Goal: Task Accomplishment & Management: Complete application form

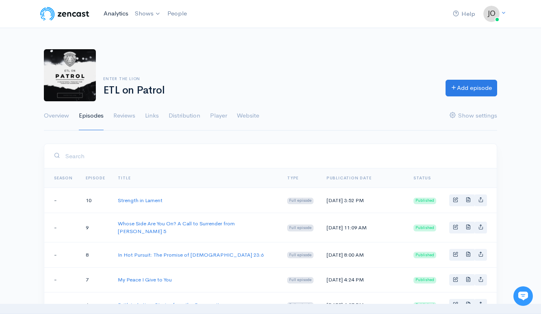
click at [113, 16] on link "Analytics" at bounding box center [115, 13] width 31 height 17
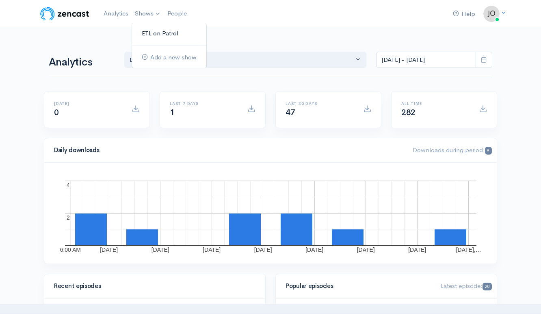
click at [149, 31] on link "ETL on Patrol" at bounding box center [169, 33] width 74 height 14
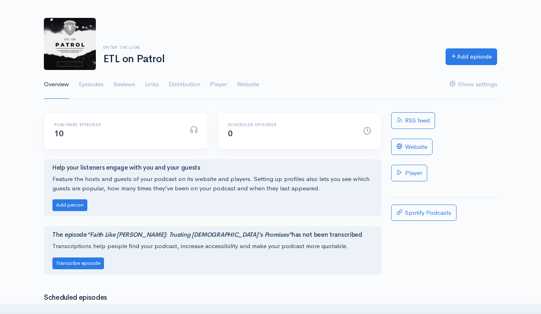
scroll to position [41, 0]
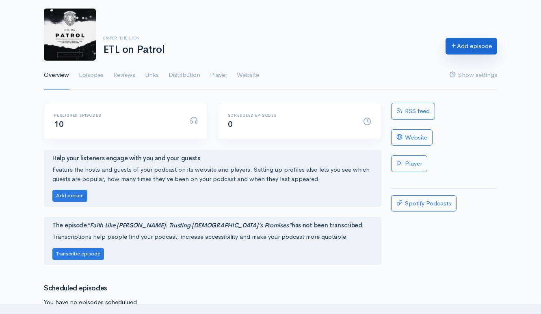
click at [469, 46] on link "Add episode" at bounding box center [472, 46] width 52 height 17
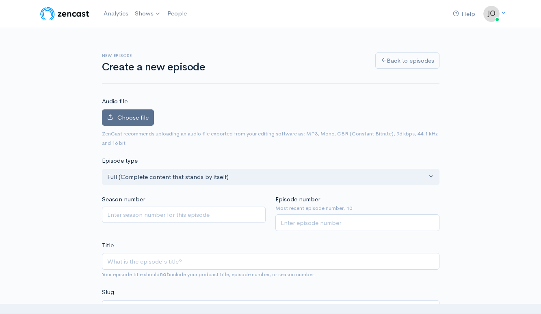
click at [119, 115] on span "Choose file" at bounding box center [132, 117] width 31 height 8
click at [0, 0] on input "Choose file" at bounding box center [0, 0] width 0 height 0
click at [341, 222] on input "Episode number" at bounding box center [357, 222] width 164 height 17
type input "11"
click at [237, 260] on input "Title" at bounding box center [271, 261] width 338 height 17
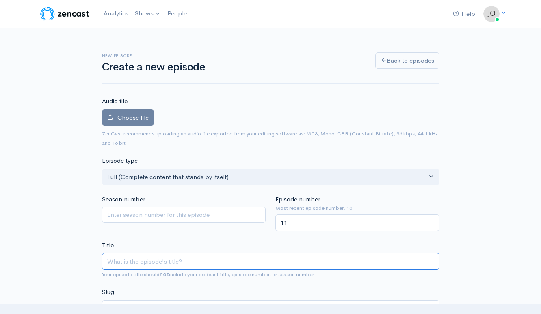
type input "B"
type input "b"
type input "Brea"
type input "brea"
type input "Break"
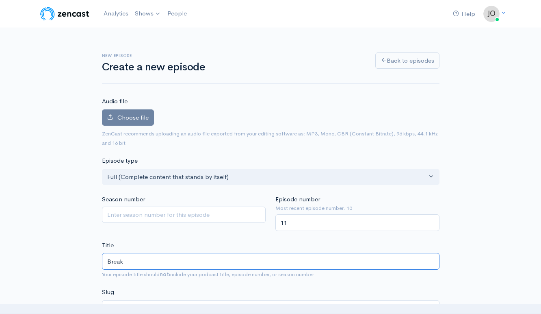
type input "break"
type input "Breakin"
type input "breakin"
type input "Breaking"
type input "breaking"
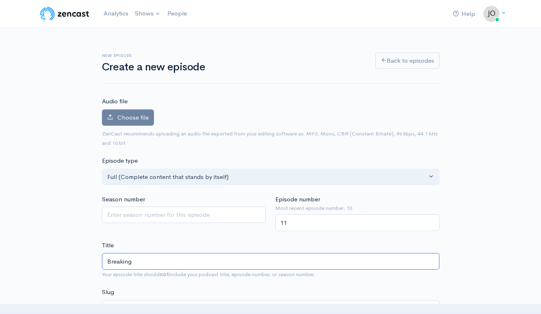
type input "Breaking f"
type input "breaking-f"
type input "Breaking fr"
type input "breaking-fr"
type input "Breaking f"
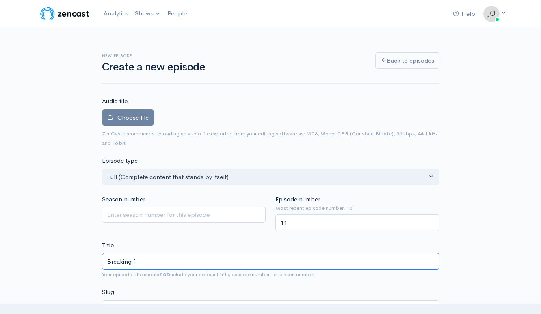
type input "breaking-f"
type input "Breaking F"
type input "breaking-f"
type input "Breaking Fre"
type input "breaking-fre"
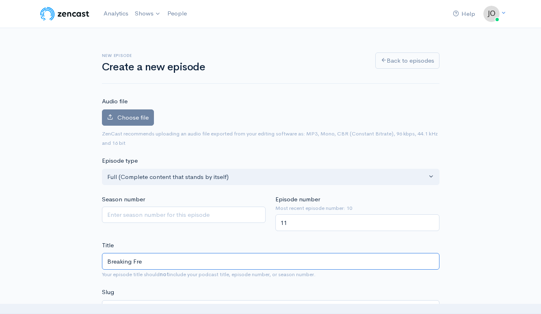
type input "Breaking Free"
type input "breaking-free"
type input "Breaking Free f"
type input "breaking-free-f"
type input "Breaking Free from"
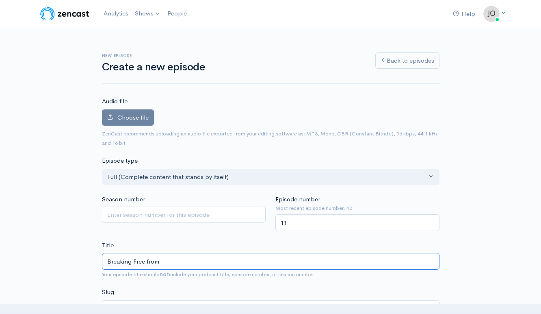
type input "breaking-free-from"
type input "Breaking Free from S"
type input "breaking-free-from-s"
type input "Breaking Free from Sh"
type input "breaking-free-from-sh"
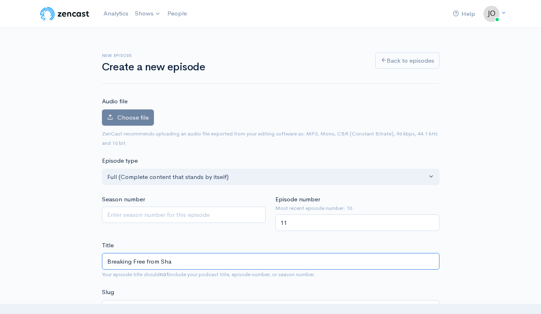
type input "Breaking Free from Sham"
type input "breaking-free-from-sha"
type input "Breaking Free from Shame"
type input "breaking-free-from-shame"
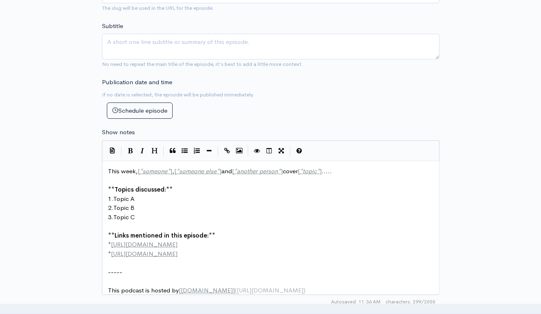
scroll to position [325, 0]
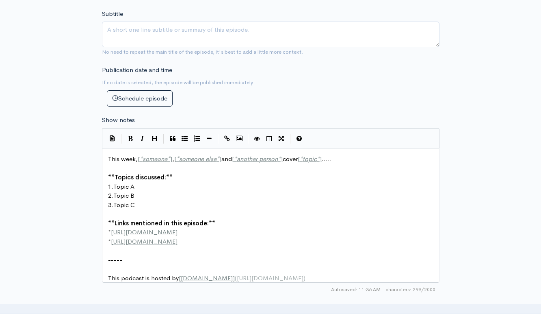
type input "Breaking Free from Shame"
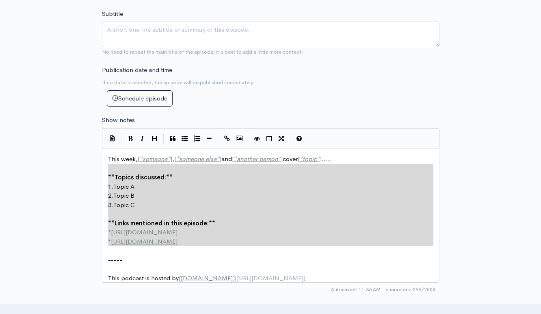
type textarea "This week, [*someone*], [*someone else*] and [*another person*] cover [*topic*]…"
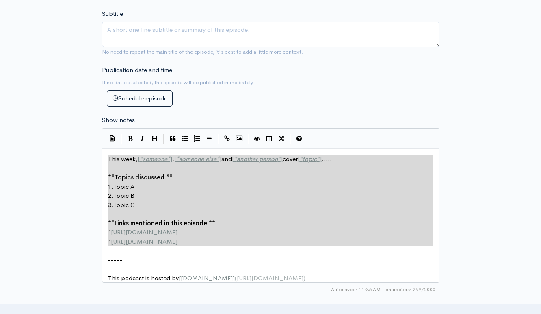
drag, startPoint x: 208, startPoint y: 246, endPoint x: 102, endPoint y: 150, distance: 142.3
paste textarea
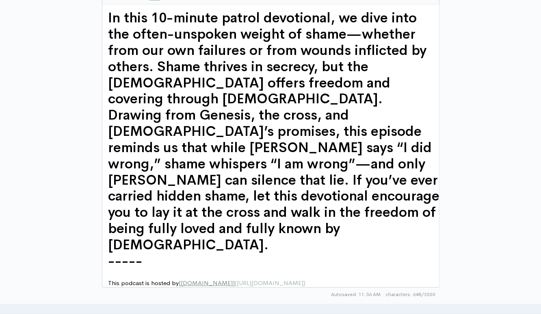
scroll to position [472, 0]
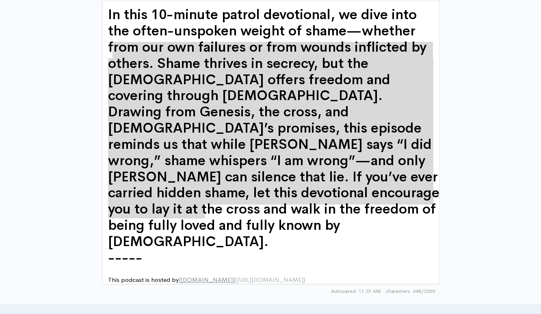
type textarea "In this 10-minute patrol devotional, we dive into the often-unspoken weight of …"
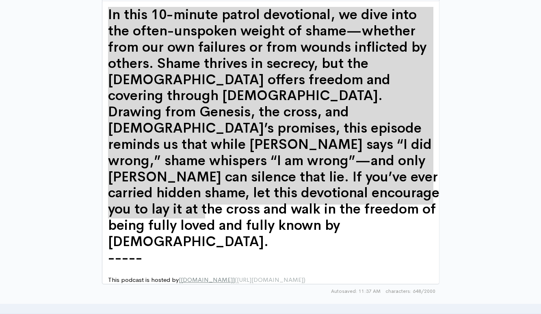
drag, startPoint x: 212, startPoint y: 216, endPoint x: 36, endPoint y: 130, distance: 195.8
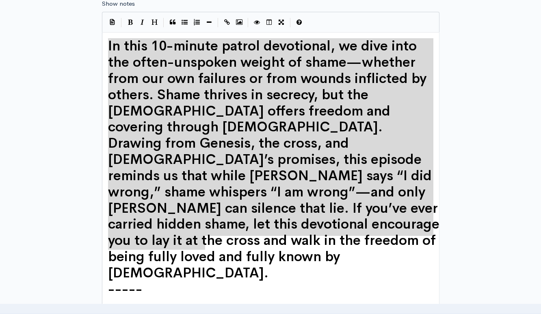
scroll to position [432, 0]
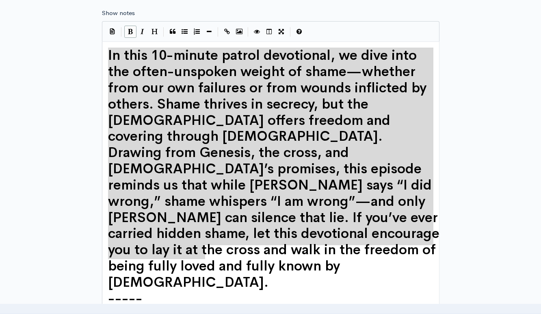
click at [132, 32] on icon "Bold" at bounding box center [130, 31] width 5 height 6
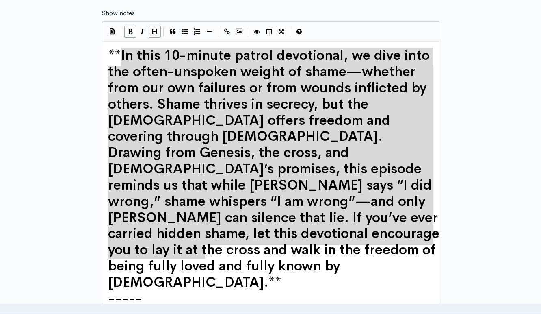
click at [132, 32] on icon "Bold" at bounding box center [130, 31] width 5 height 6
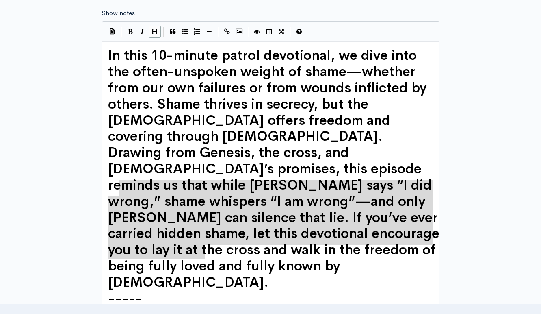
type textarea "In this 10-minute patrol devotional, we dive into the often-unspoken weight of …"
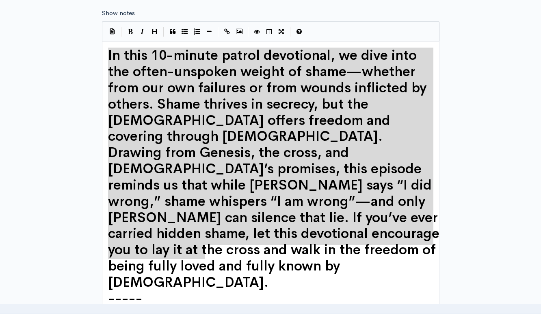
drag, startPoint x: 218, startPoint y: 254, endPoint x: 105, endPoint y: 46, distance: 236.8
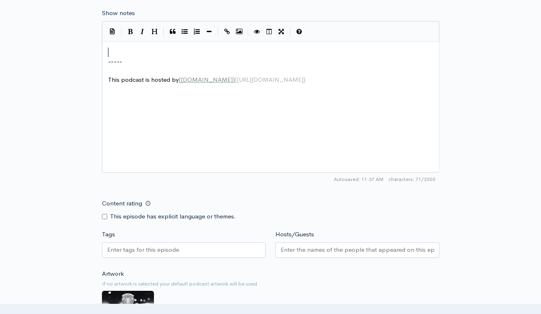
click at [114, 52] on pre "​" at bounding box center [273, 52] width 335 height 9
click at [115, 59] on span "-----" at bounding box center [115, 61] width 14 height 8
click at [131, 59] on pre "-----" at bounding box center [273, 61] width 335 height 9
click at [135, 86] on div "x ​ ----- ​ This podcast is hosted by [ ZenCast.fm ] ( https://wwww.zencast.fm )" at bounding box center [280, 117] width 349 height 142
paste textarea "This podcast is hosted by [ZenCast.fm](https://wwww.zencast.fm)"
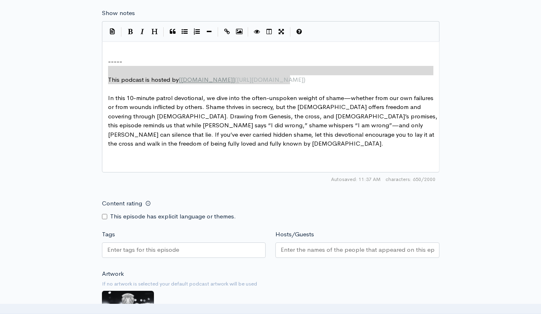
type textarea "----- This podcast is hosted by [ZenCast.fm](https://wwww.zencast.fm)"
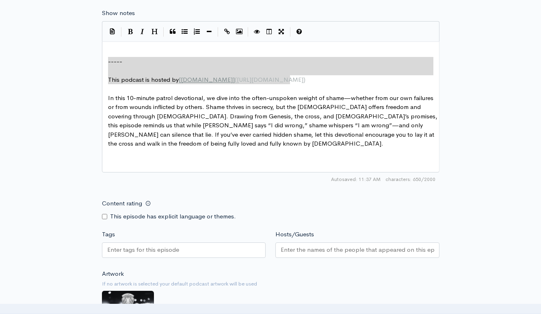
drag, startPoint x: 304, startPoint y: 82, endPoint x: 61, endPoint y: 58, distance: 244.5
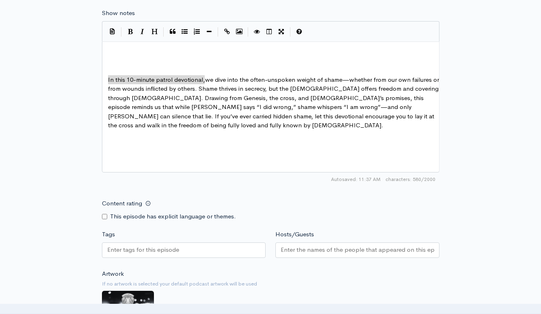
drag, startPoint x: 205, startPoint y: 79, endPoint x: 106, endPoint y: 80, distance: 99.1
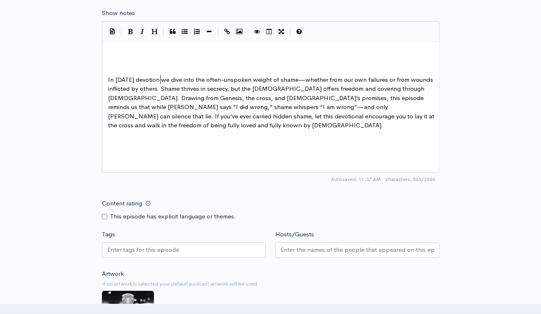
type textarea "In today's devotional"
click at [107, 80] on pre "In today's devotional we dive into the often-unspoken weight of shame—whether f…" at bounding box center [273, 102] width 335 height 55
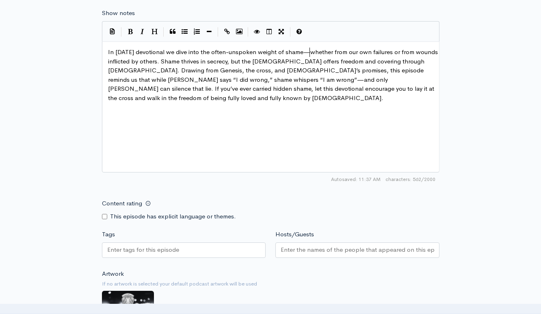
click at [310, 53] on span "In today's devotional we dive into the often-unspoken weight of shame—whether f…" at bounding box center [273, 75] width 331 height 54
type textarea ","
click at [145, 78] on span "In today's devotional we dive into the often-unspoken weight of shame, whether …" at bounding box center [272, 75] width 328 height 54
type textarea ","
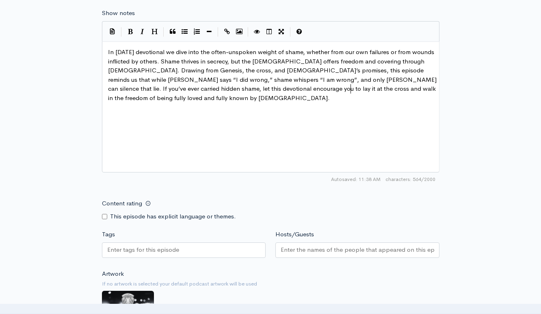
click at [377, 92] on pre "In today's devotional we dive into the often-unspoken weight of shame, whether …" at bounding box center [273, 75] width 335 height 55
type textarea "Questions for further su"
type textarea "tudy:"
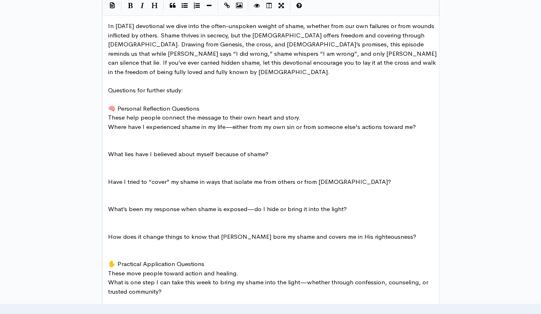
scroll to position [433, 0]
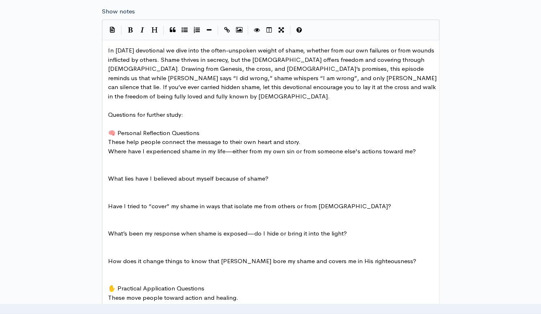
click at [118, 129] on span "🧠 Personal Reflection Questions" at bounding box center [153, 133] width 91 height 8
click at [423, 147] on pre "Where have I experienced shame in my life—either from my own sin or from someon…" at bounding box center [273, 151] width 335 height 9
type textarea "These help people connect the message to their own heart and story."
drag, startPoint x: 288, startPoint y: 135, endPoint x: 95, endPoint y: 128, distance: 192.3
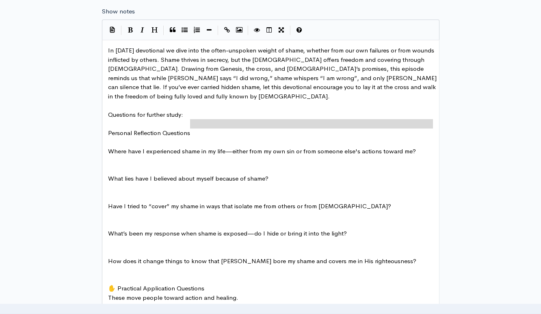
type textarea "Personal Reflection Questions"
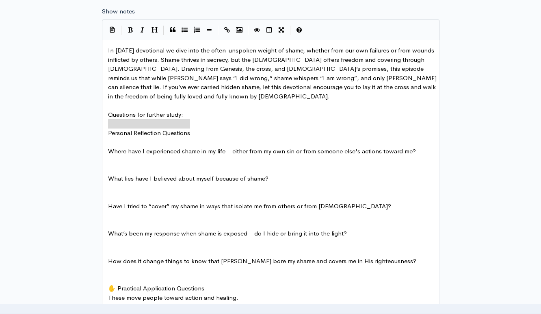
drag, startPoint x: 211, startPoint y: 128, endPoint x: 101, endPoint y: 127, distance: 110.1
click at [231, 147] on span "Where have I experienced shame in my life—either from my own sin or from someon…" at bounding box center [262, 151] width 308 height 8
type textarea ","
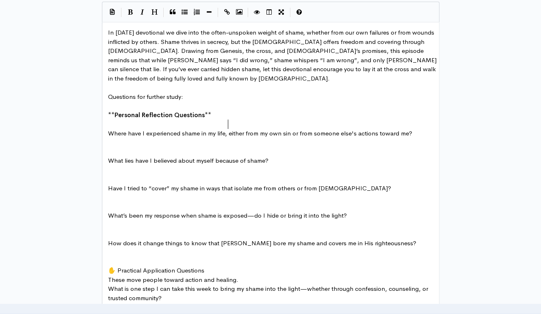
scroll to position [474, 0]
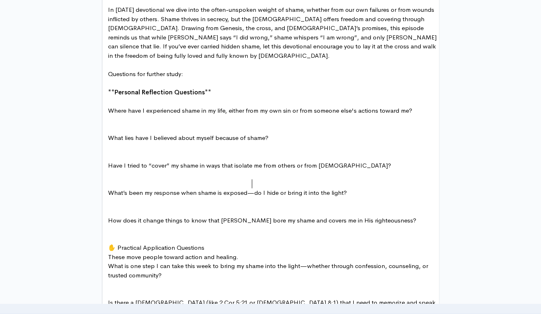
click at [253, 188] on span "What’s been my response when shame is exposed—do I hide or bring it into the li…" at bounding box center [227, 192] width 239 height 8
type textarea ","
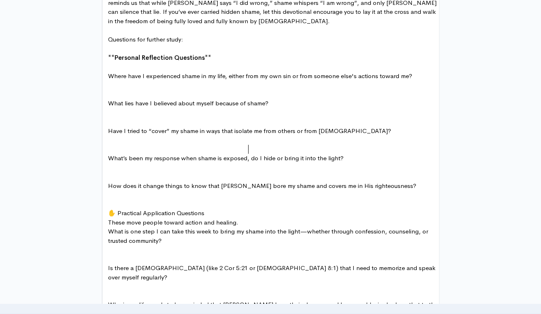
scroll to position [555, 0]
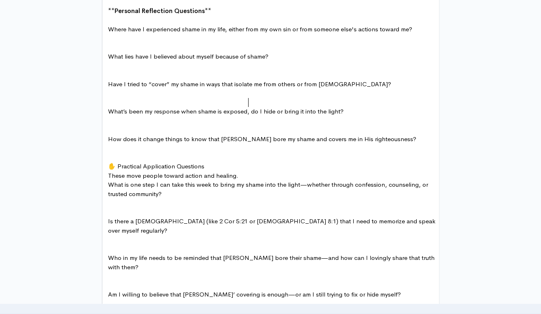
click at [118, 162] on span "✋ Practical Application Questions" at bounding box center [156, 166] width 96 height 8
type textarea "Practical Application Questions"
drag, startPoint x: 200, startPoint y: 154, endPoint x: 104, endPoint y: 158, distance: 95.5
type textarea "These move people toward action and healing."
drag, startPoint x: 243, startPoint y: 166, endPoint x: 109, endPoint y: 169, distance: 133.3
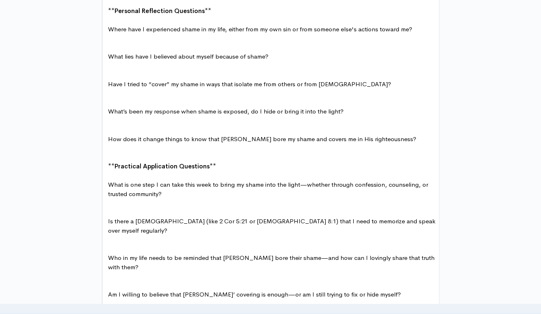
click at [305, 180] on span "What is one step I can take this week to bring my shame into the light—whether …" at bounding box center [269, 188] width 322 height 17
type textarea ","
click at [178, 198] on pre "​" at bounding box center [273, 202] width 335 height 9
click at [138, 153] on pre "​" at bounding box center [273, 157] width 335 height 9
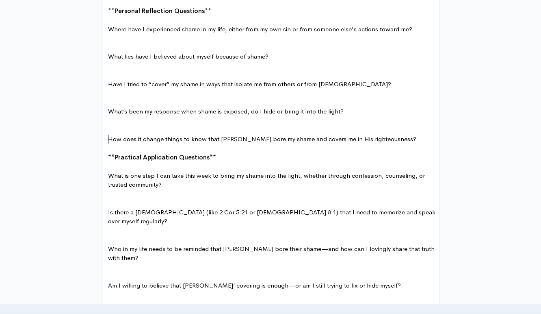
click at [133, 116] on pre "​" at bounding box center [273, 120] width 335 height 9
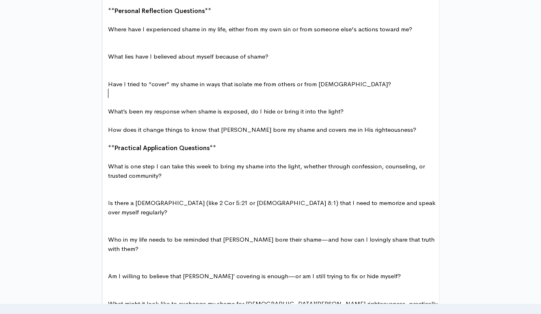
click at [139, 98] on pre "​" at bounding box center [273, 102] width 335 height 9
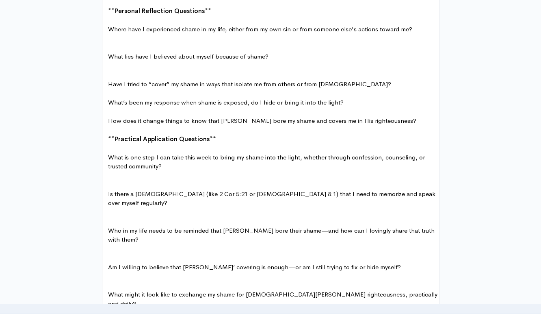
click at [139, 61] on pre "​" at bounding box center [273, 65] width 335 height 9
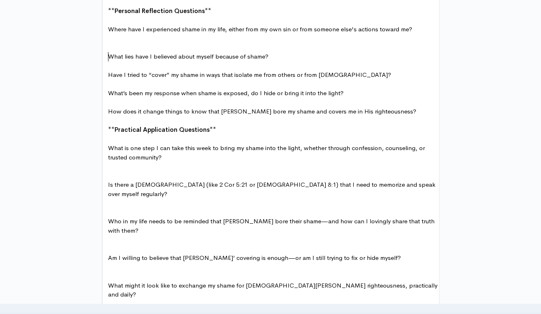
click at [137, 43] on pre "​" at bounding box center [273, 47] width 335 height 9
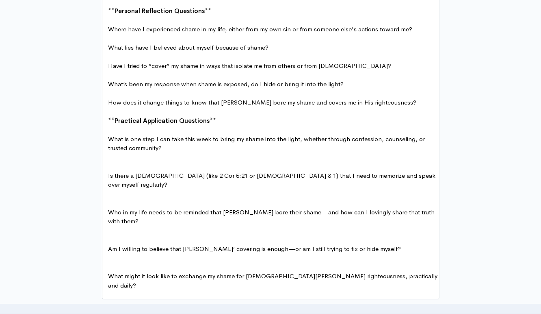
click at [106, 25] on pre "Where have I experienced shame in my life, either from my own sin or from someo…" at bounding box center [273, 29] width 335 height 9
type textarea "1."
click at [107, 43] on pre "What lies have I believed about myself because of shame?" at bounding box center [273, 47] width 335 height 9
type textarea "2."
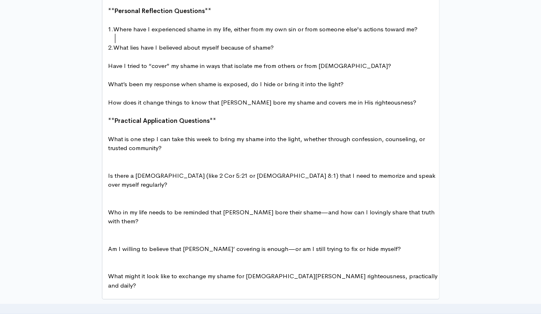
click at [108, 61] on pre "Have I tried to “cover” my shame in ways that isolate me from others or from Go…" at bounding box center [273, 65] width 335 height 9
type textarea "3."
click at [108, 80] on span "What’s been my response when shame is exposed, do I hide or bring it into the l…" at bounding box center [226, 84] width 236 height 8
type textarea "4."
click at [108, 98] on span "How does it change things to know that Jesus bore my shame and covers me in His…" at bounding box center [262, 102] width 308 height 8
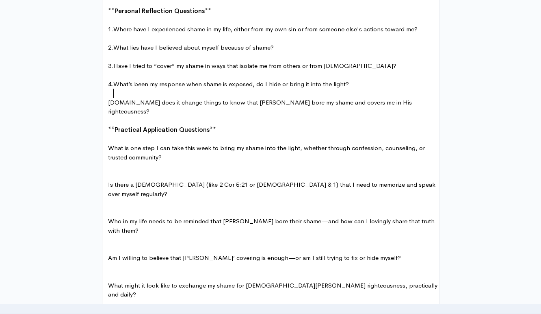
type textarea "5."
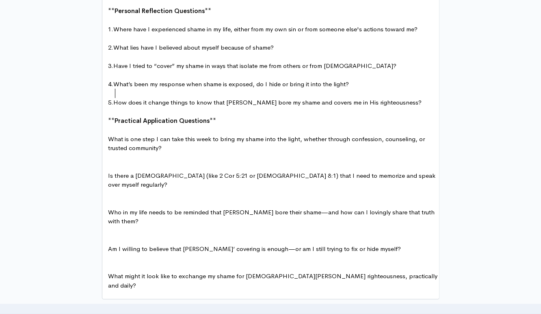
click at [109, 135] on span "What is one step I can take this week to bring my shame into the light, whether…" at bounding box center [267, 143] width 318 height 17
type textarea "1."
click at [124, 162] on pre "​" at bounding box center [273, 166] width 335 height 9
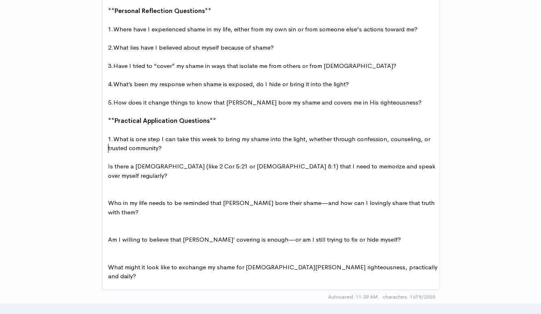
click at [108, 162] on span "Is there a Scripture (like 2 Cor 5:21 or Romans 8:1) that I need to memorize an…" at bounding box center [272, 170] width 329 height 17
type textarea "2."
click at [149, 180] on pre "​" at bounding box center [273, 184] width 335 height 9
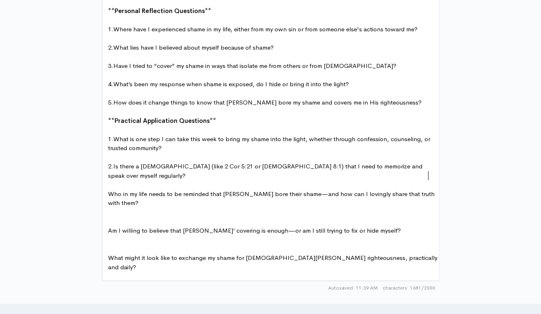
type textarea "Jesus bore their shame—and how can I lovingly share that truth with them?"
type textarea "Who in my life needs to be reminded that Jesus bore their shame—and how can I l…"
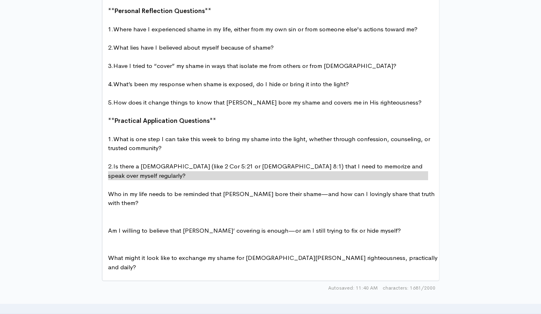
drag, startPoint x: 431, startPoint y: 173, endPoint x: 94, endPoint y: 179, distance: 336.4
click at [253, 208] on pre "​" at bounding box center [273, 212] width 335 height 9
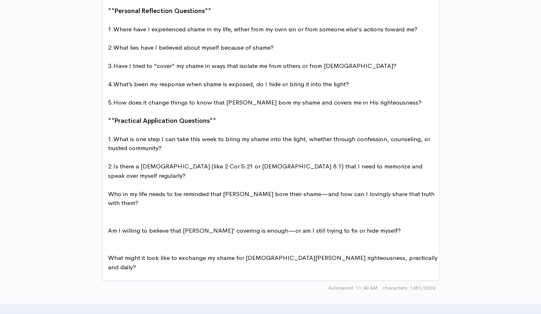
click at [292, 190] on span "Who in my life needs to be reminded that Jesus bore their shame—and how can I l…" at bounding box center [272, 198] width 328 height 17
type textarea ","
click at [106, 189] on pre "Who in my life needs to be reminded that Jesus bore their shame, and how can I …" at bounding box center [273, 198] width 335 height 18
type textarea "3."
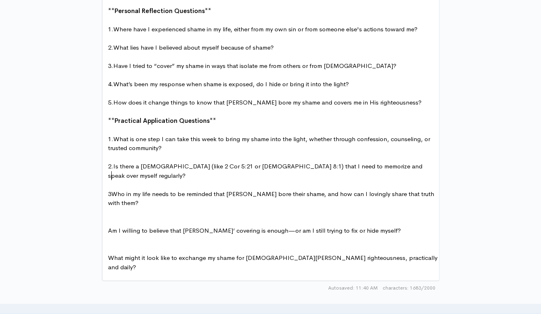
scroll to position [3, 6]
click at [107, 226] on pre "Am I willing to believe that Jesus’ covering is enough—or am I still trying to …" at bounding box center [273, 230] width 335 height 9
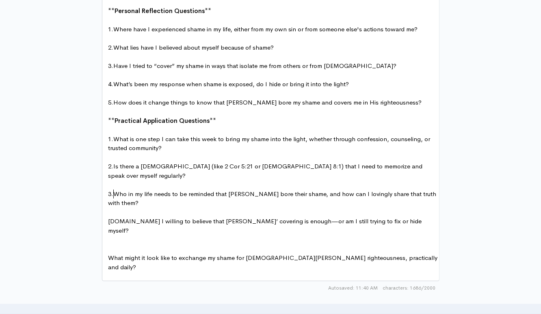
type textarea "4."
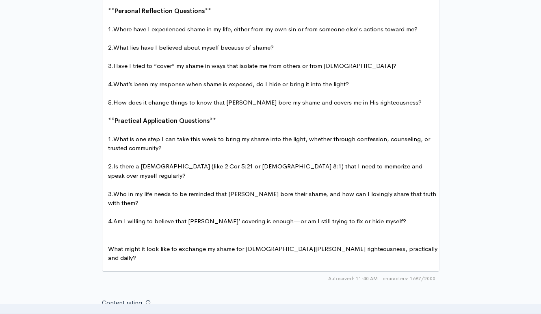
click at [267, 217] on span "Am I willing to believe that Jesus’ covering is enough—or am I still trying to …" at bounding box center [259, 221] width 293 height 8
type textarea ","
click at [107, 244] on pre "What might it look like to exchange my shame for Christ’s righteousness, practi…" at bounding box center [273, 253] width 335 height 18
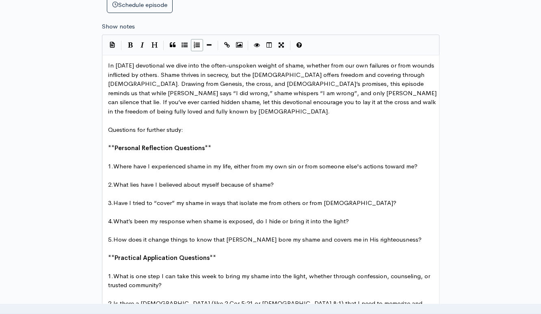
scroll to position [352, 0]
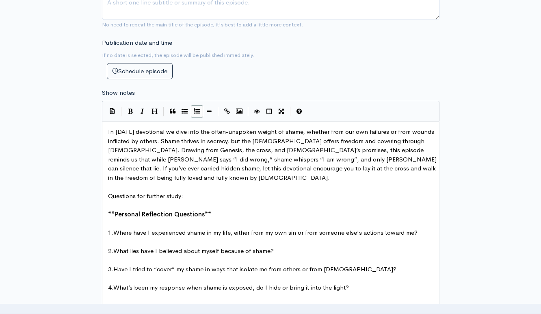
type textarea "5."
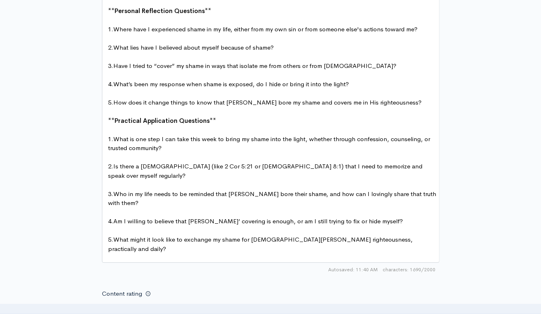
scroll to position [718, 0]
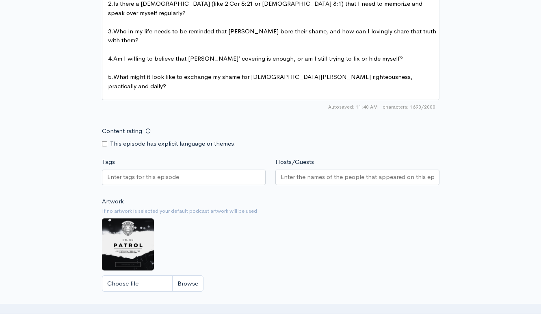
click at [392, 72] on pre "5. What might it look like to exchange my shame for Christ’s righteousness, pra…" at bounding box center [273, 81] width 335 height 18
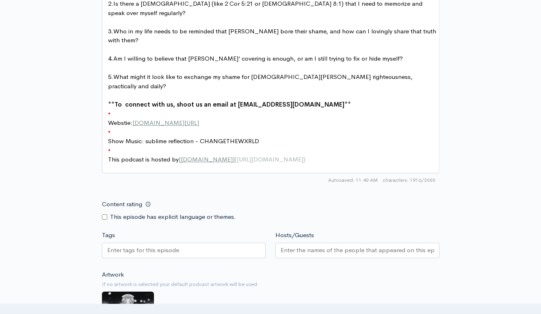
click at [136, 109] on pre "•" at bounding box center [273, 113] width 335 height 9
click at [129, 127] on pre "•" at bounding box center [273, 131] width 335 height 9
click at [118, 145] on pre "•" at bounding box center [273, 149] width 335 height 9
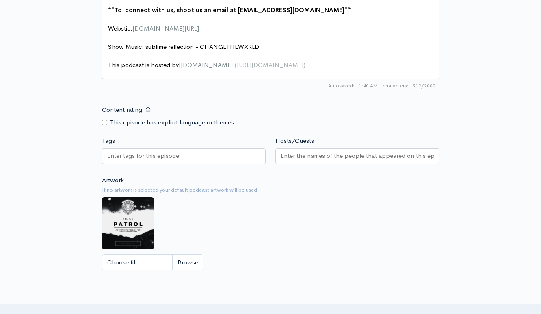
scroll to position [840, 0]
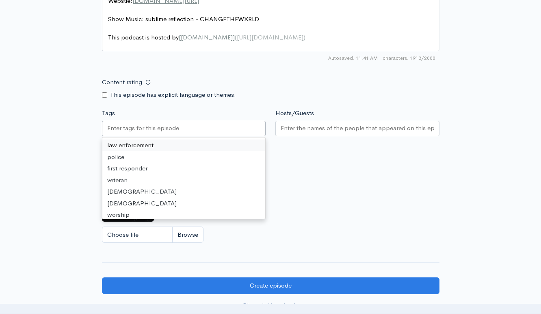
click at [222, 121] on div at bounding box center [184, 128] width 164 height 15
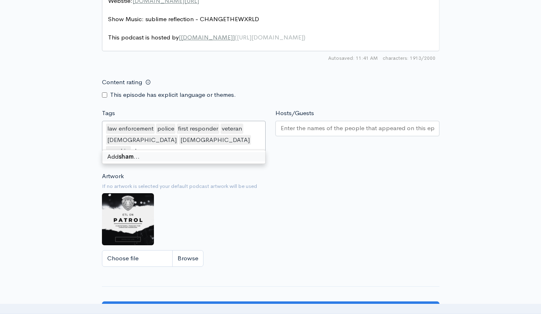
type input "shame"
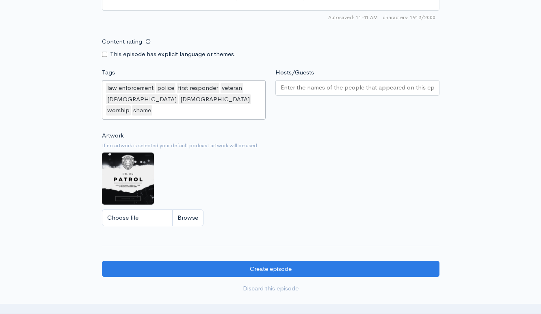
scroll to position [921, 0]
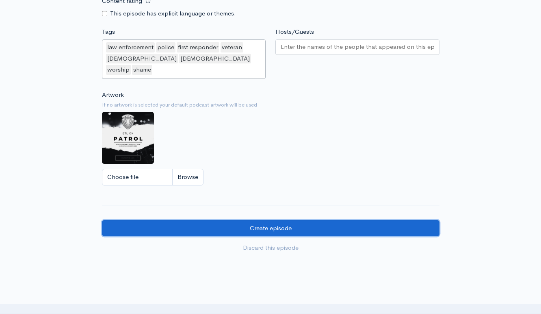
click at [323, 220] on input "Create episode" at bounding box center [271, 228] width 338 height 17
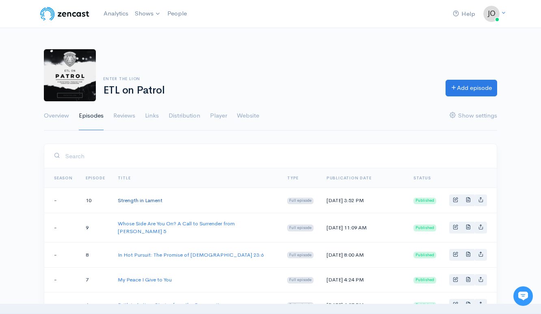
click at [156, 197] on link "Strength in Lament" at bounding box center [140, 200] width 45 height 7
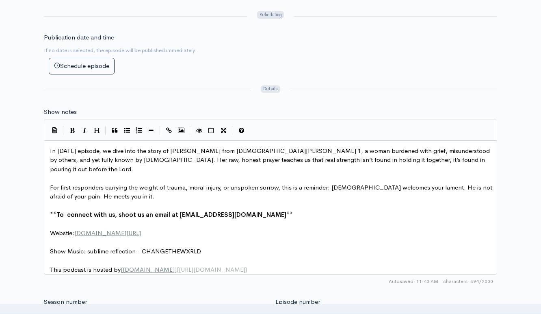
scroll to position [406, 0]
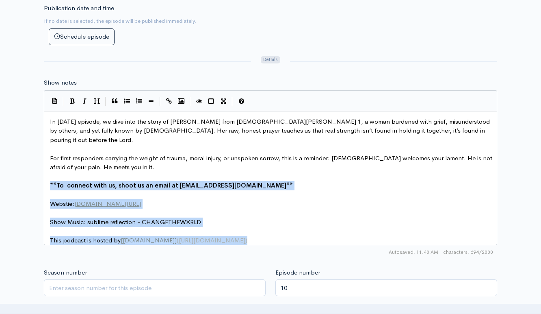
drag, startPoint x: 48, startPoint y: 175, endPoint x: 250, endPoint y: 240, distance: 212.7
click at [250, 240] on div "xxxxxxxxxx In [DATE] episode, we dive into the story of [PERSON_NAME] from 1 [P…" at bounding box center [270, 178] width 453 height 134
copy div "** To connect with us, shoot us an email at [EMAIL_ADDRESS][DOMAIN_NAME] ** ​ W…"
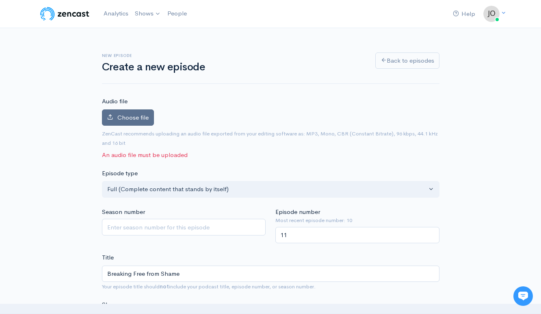
click at [116, 115] on label "Choose file" at bounding box center [128, 117] width 52 height 17
click at [0, 0] on input "Choose file" at bounding box center [0, 0] width 0 height 0
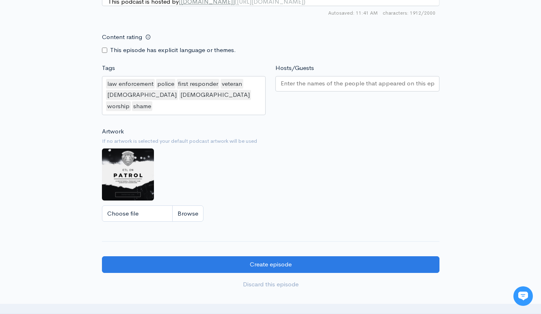
scroll to position [986, 0]
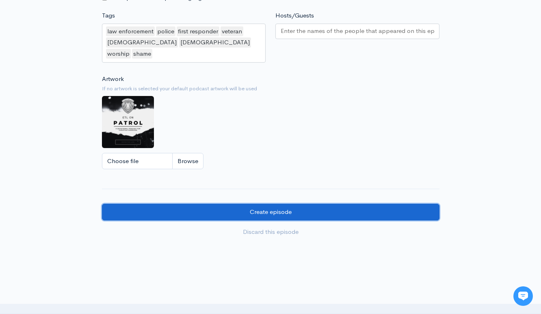
click at [224, 204] on input "Create episode" at bounding box center [271, 212] width 338 height 17
